Goal: Entertainment & Leisure: Browse casually

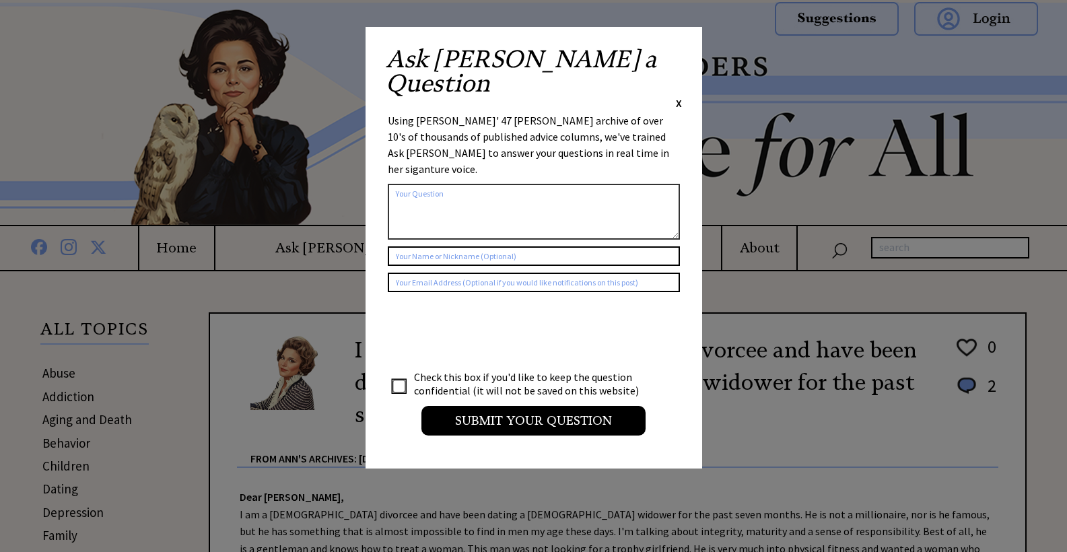
click at [678, 96] on span "X" at bounding box center [679, 102] width 6 height 13
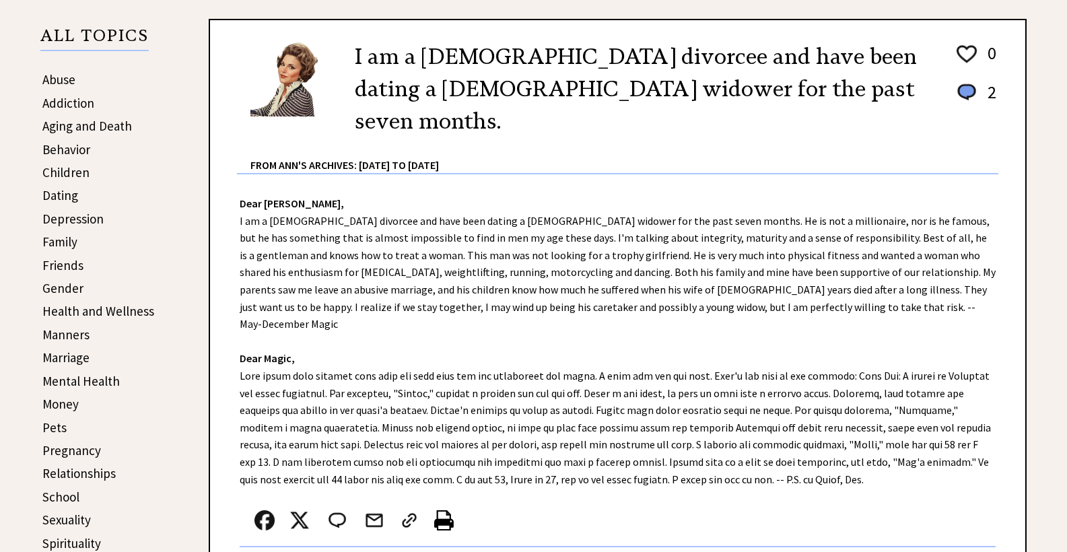
scroll to position [296, 0]
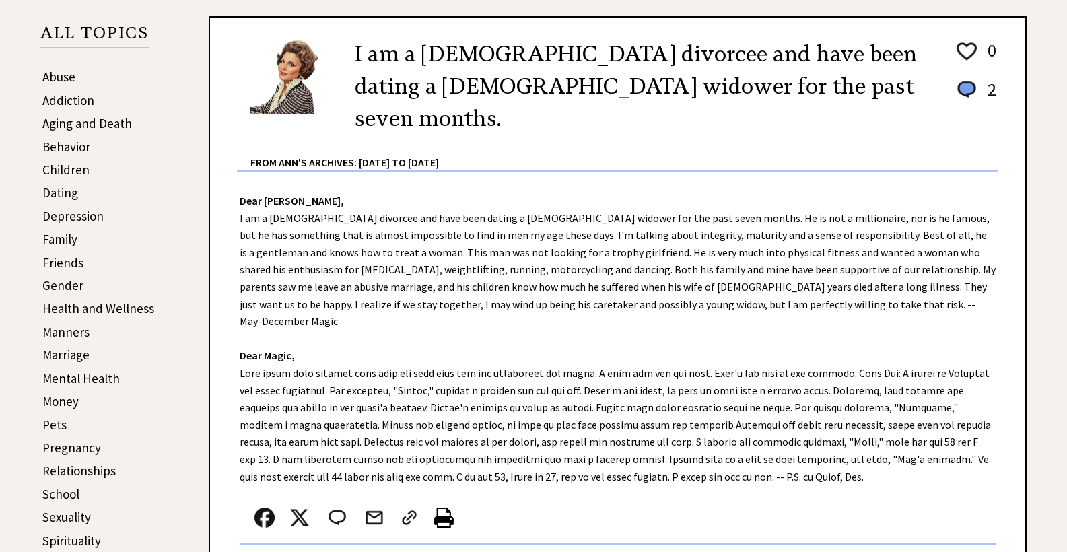
click at [73, 121] on link "Aging and Death" at bounding box center [87, 123] width 90 height 16
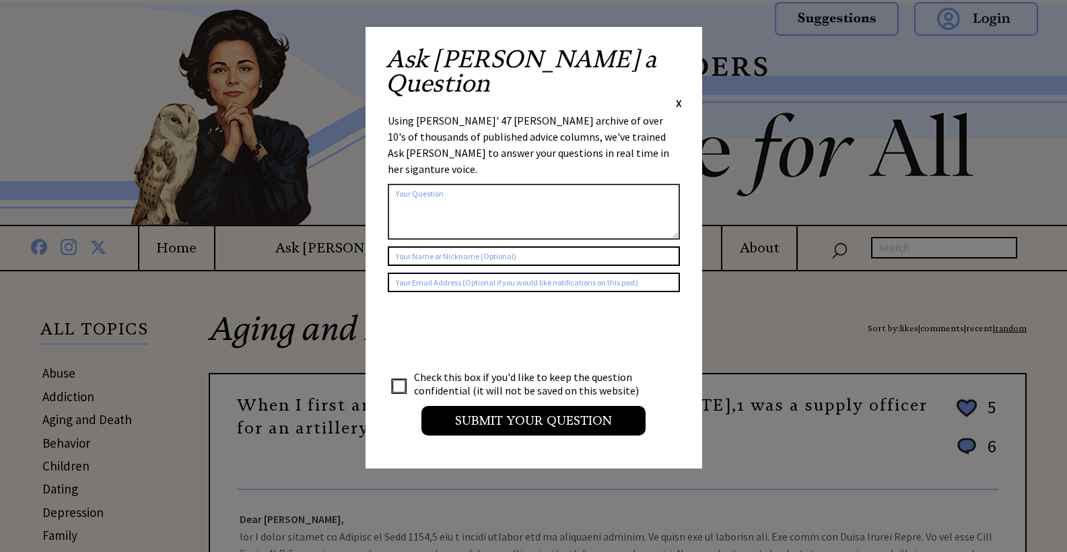
click at [678, 96] on span "X" at bounding box center [679, 102] width 6 height 13
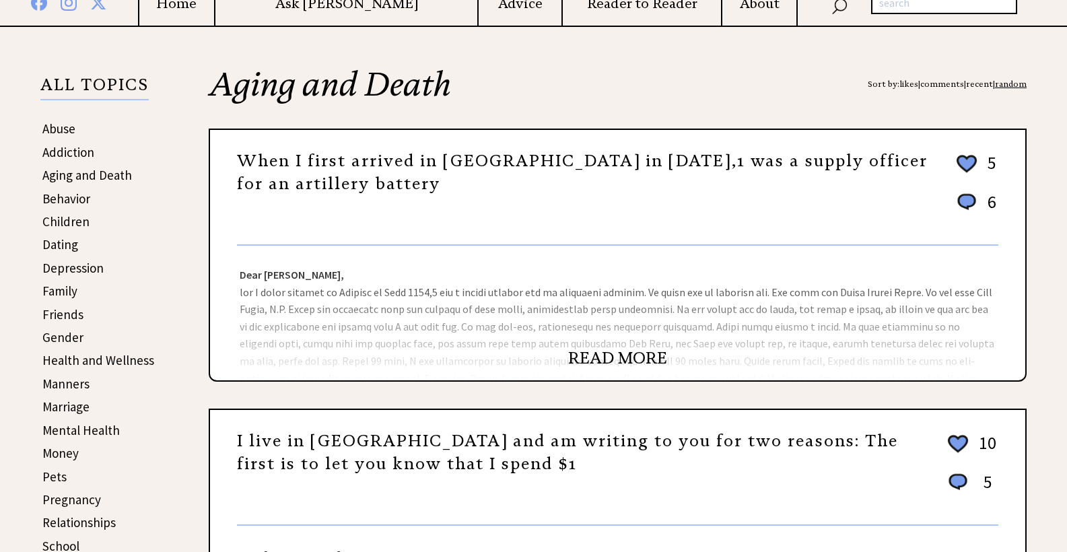
scroll to position [246, 0]
click at [594, 354] on link "READ MORE" at bounding box center [617, 357] width 99 height 20
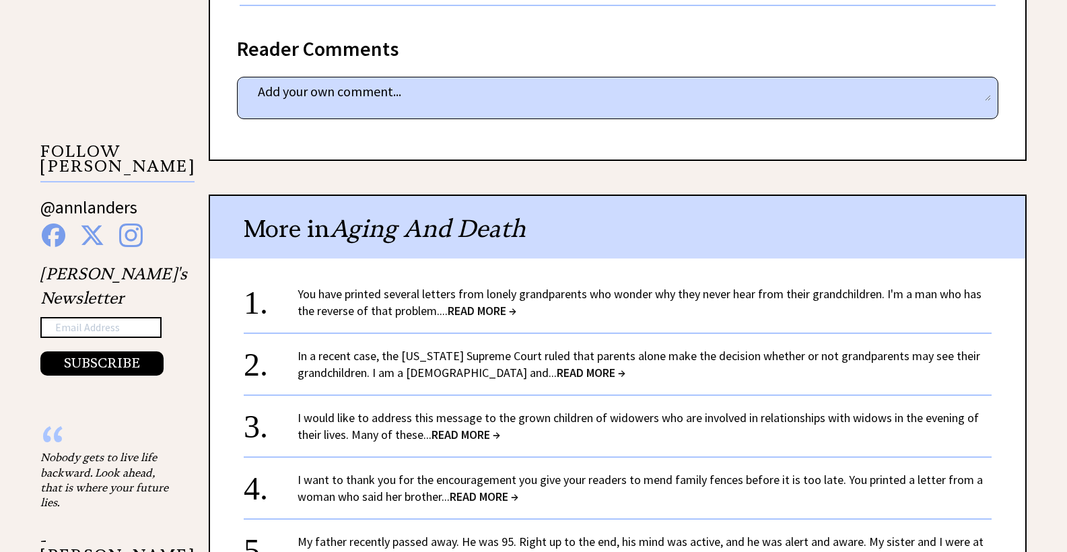
scroll to position [1253, 0]
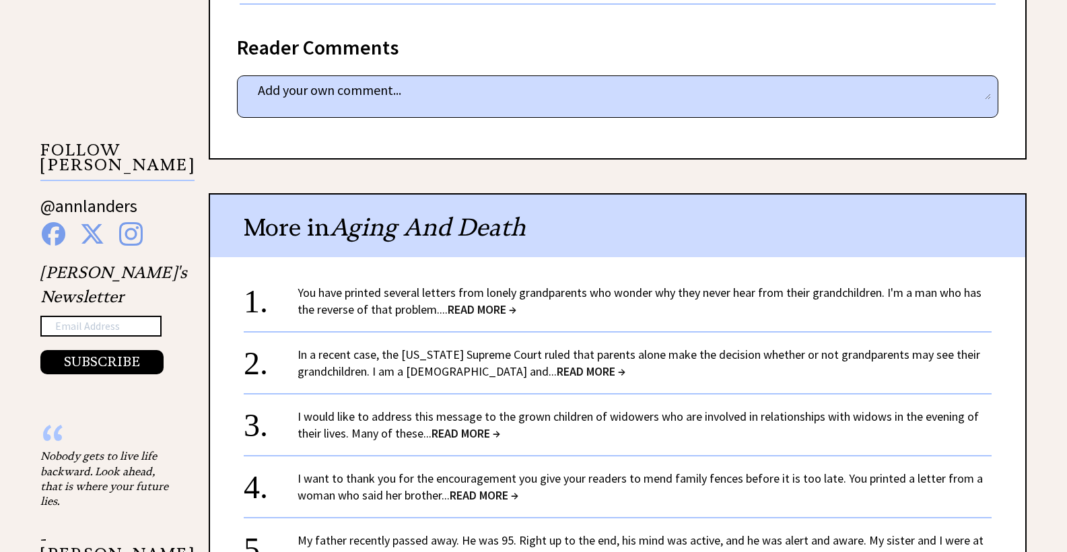
click at [466, 302] on span "READ MORE →" at bounding box center [482, 309] width 69 height 15
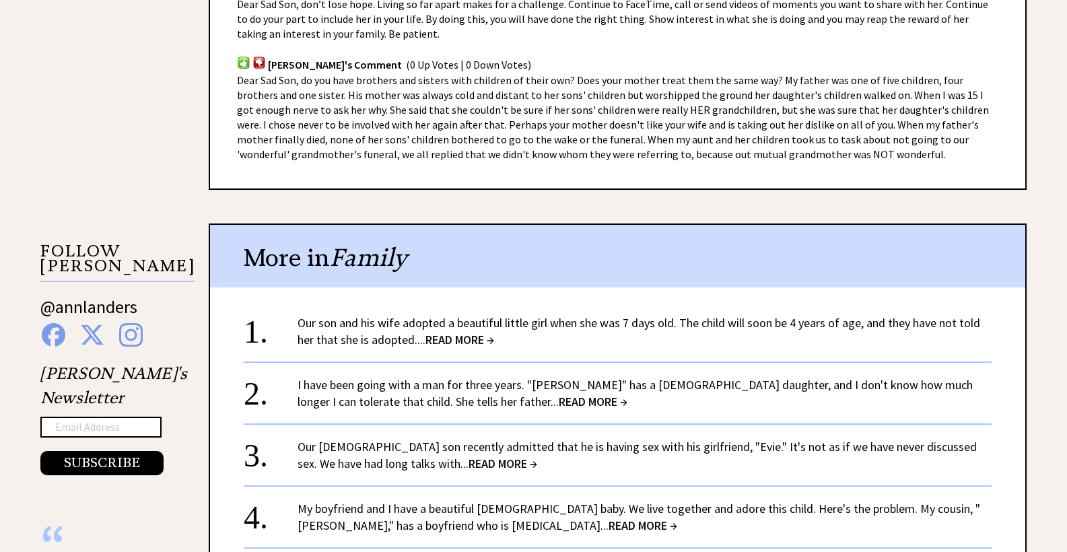
scroll to position [1154, 0]
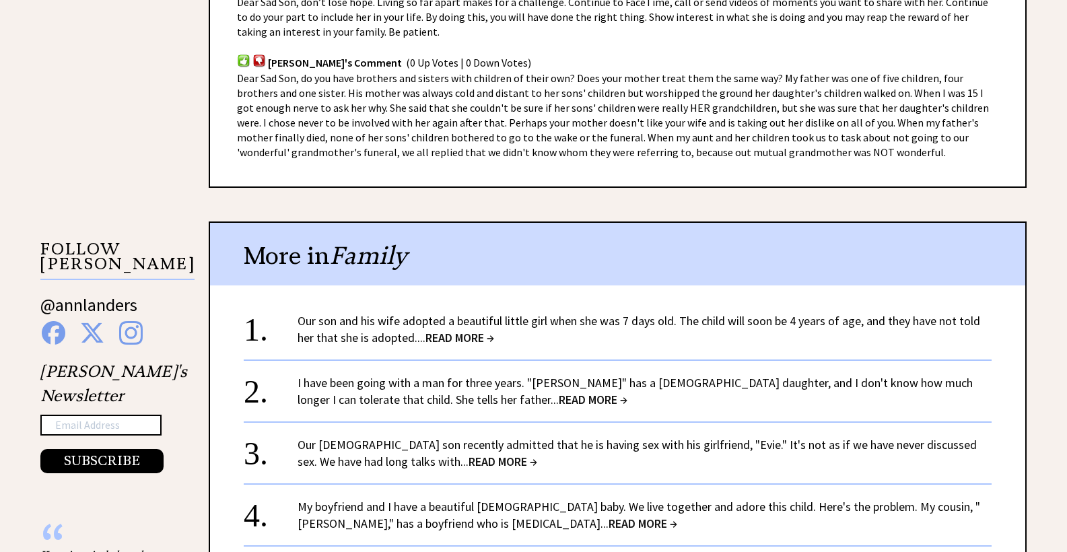
click at [466, 330] on span "READ MORE →" at bounding box center [459, 337] width 69 height 15
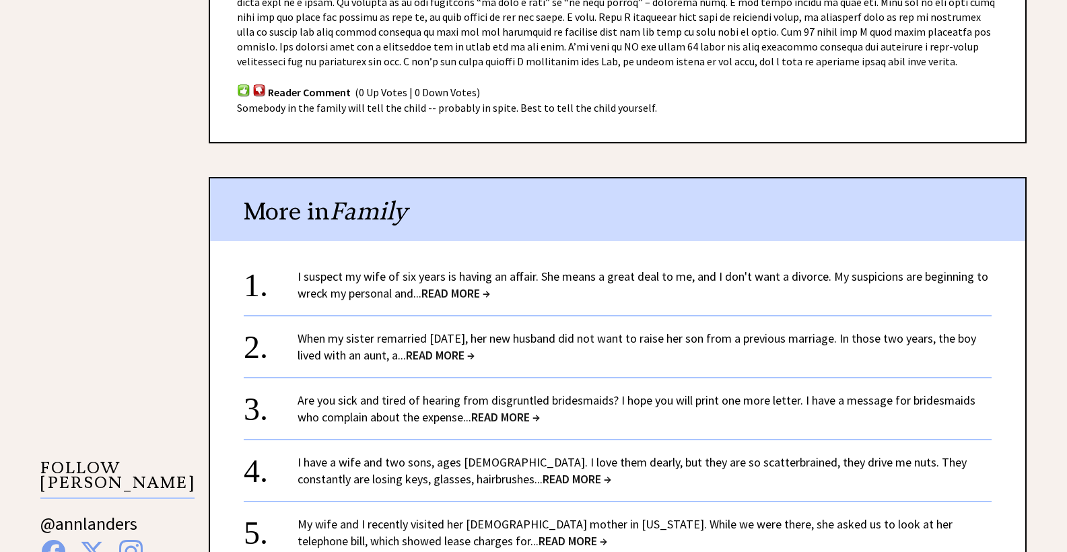
scroll to position [940, 0]
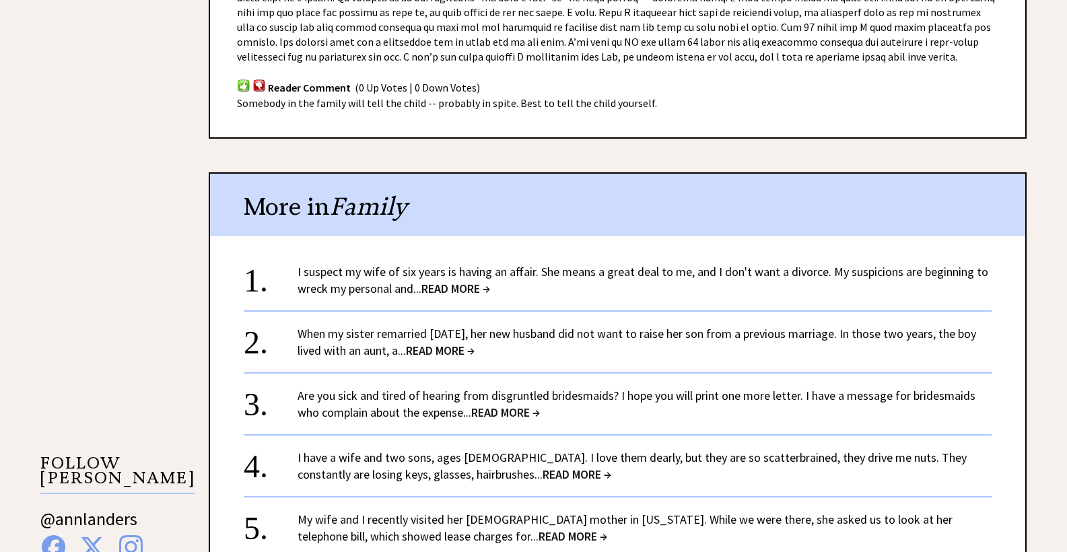
click at [454, 281] on span "READ MORE →" at bounding box center [455, 288] width 69 height 15
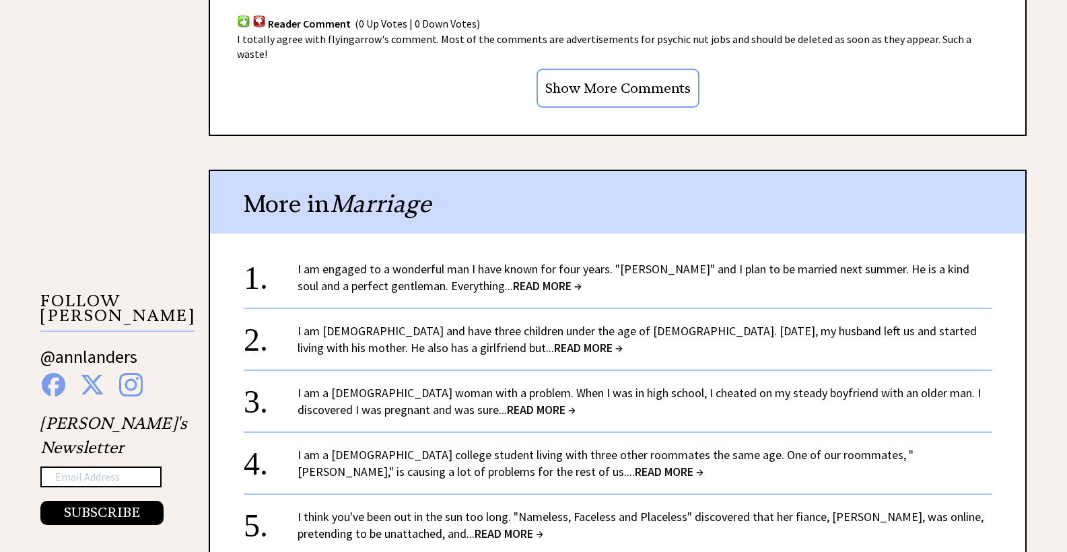
scroll to position [1105, 0]
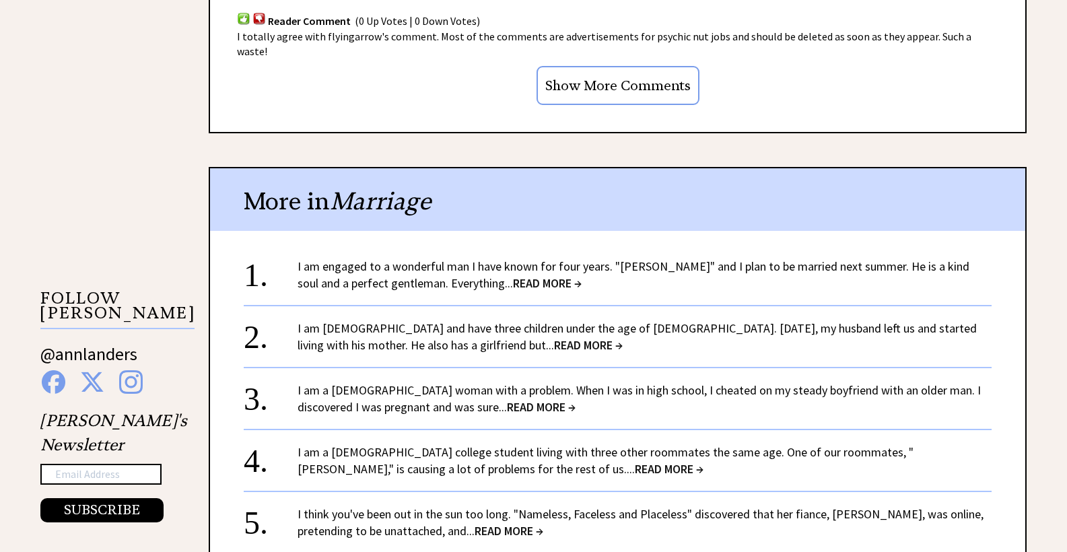
click at [513, 275] on span "READ MORE →" at bounding box center [547, 282] width 69 height 15
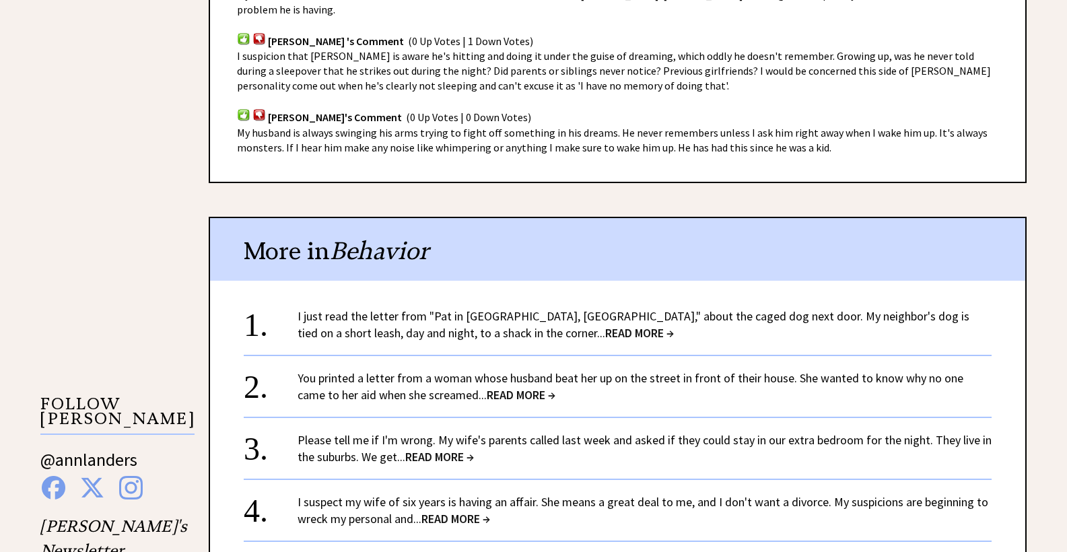
scroll to position [1016, 0]
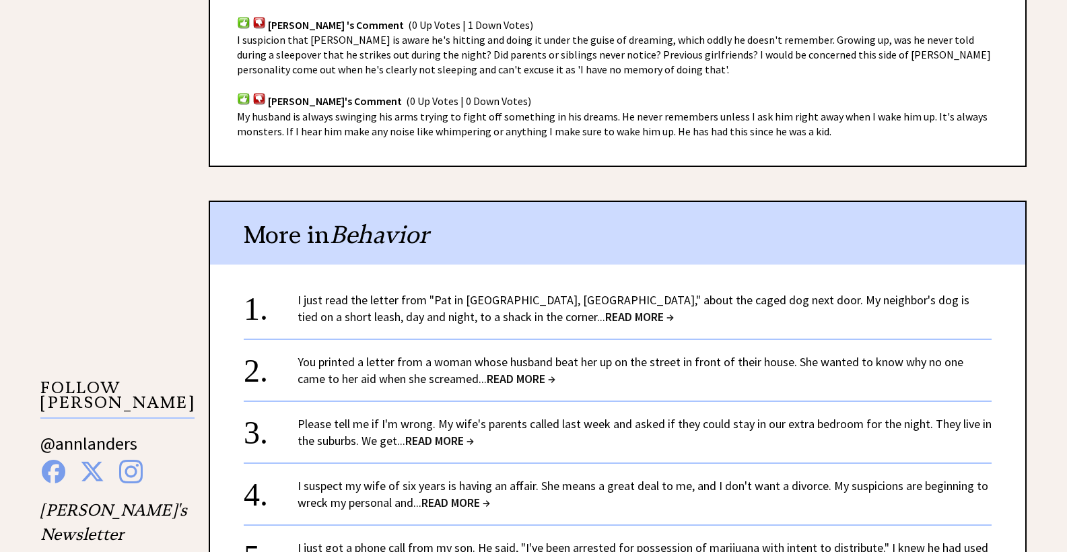
click at [605, 309] on span "READ MORE →" at bounding box center [639, 316] width 69 height 15
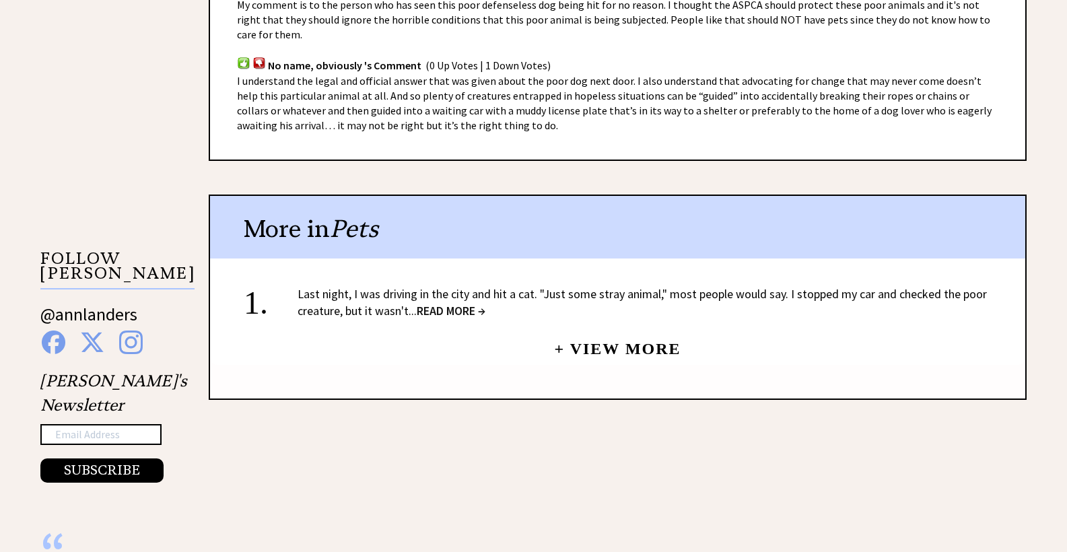
scroll to position [943, 0]
click at [447, 303] on span "READ MORE →" at bounding box center [451, 310] width 69 height 15
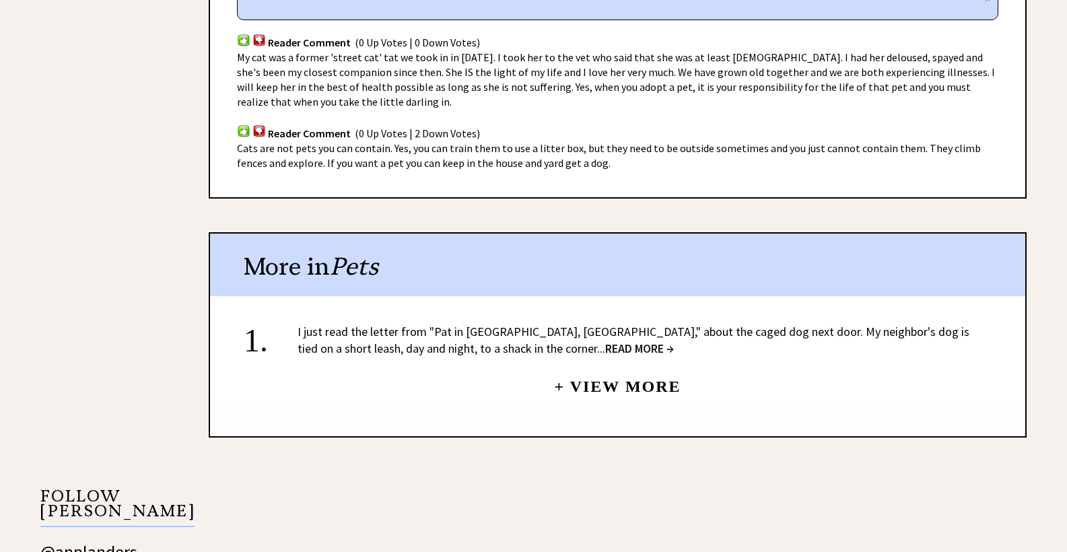
scroll to position [902, 0]
